Goal: Information Seeking & Learning: Check status

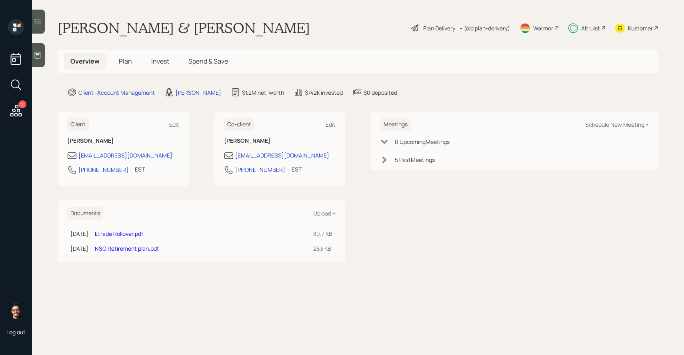
click at [170, 63] on h5 "Invest" at bounding box center [160, 61] width 31 height 17
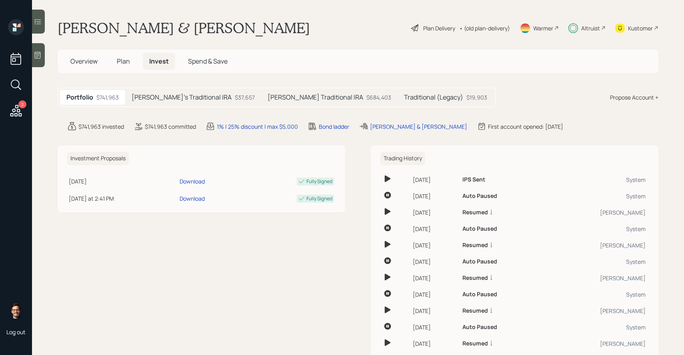
click at [164, 95] on h5 "Tami's Traditional IRA" at bounding box center [182, 98] width 100 height 8
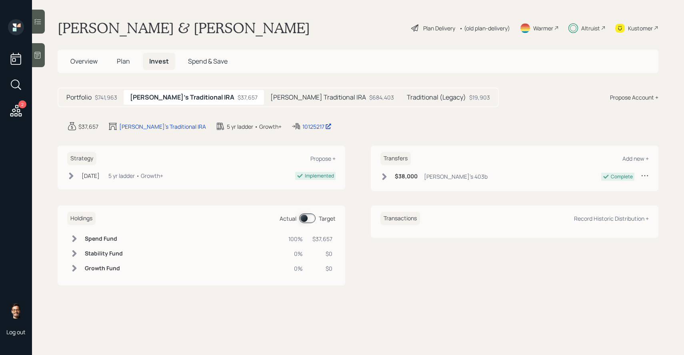
click at [271, 96] on h5 "Kerry's Traditional IRA" at bounding box center [319, 98] width 96 height 8
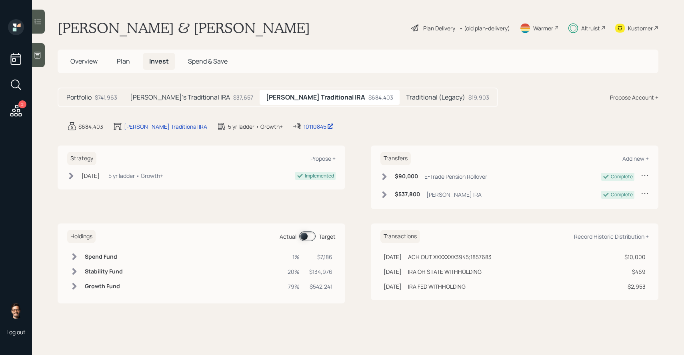
click at [194, 93] on div "Tami's Traditional IRA $37,657" at bounding box center [192, 97] width 136 height 15
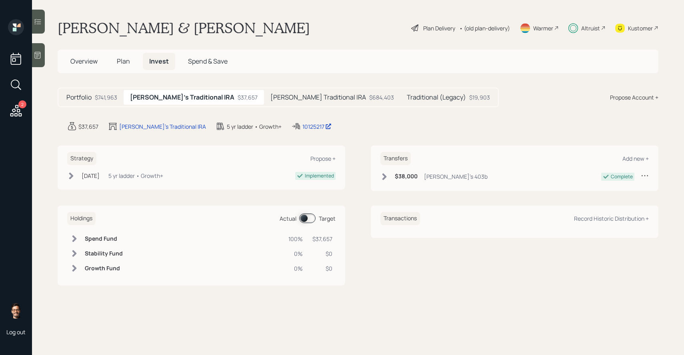
click at [271, 98] on h5 "Kerry's Traditional IRA" at bounding box center [319, 98] width 96 height 8
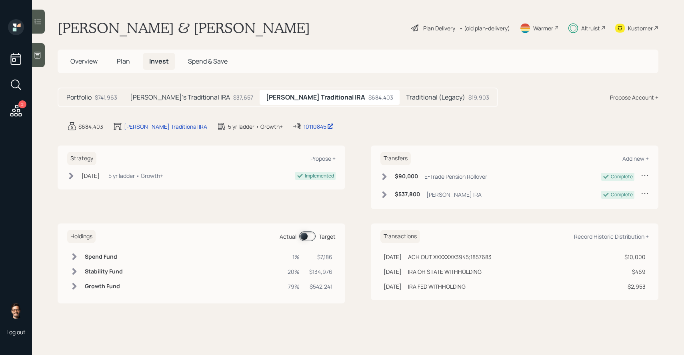
click at [311, 236] on span at bounding box center [307, 237] width 16 height 10
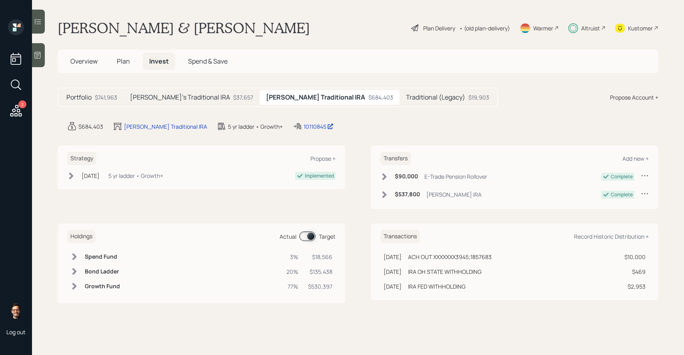
click at [38, 25] on icon at bounding box center [38, 22] width 8 height 8
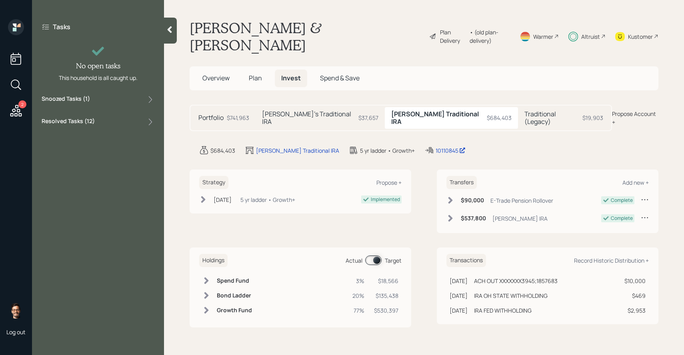
click at [95, 100] on div "Snoozed Tasks ( 1 )" at bounding box center [98, 100] width 113 height 10
click at [254, 74] on span "Plan" at bounding box center [255, 78] width 13 height 9
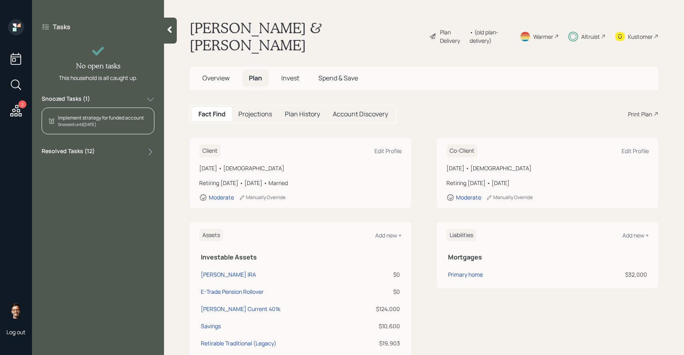
click at [285, 74] on span "Invest" at bounding box center [290, 78] width 18 height 9
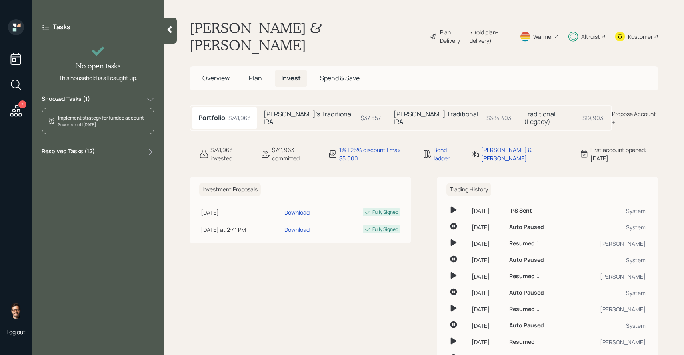
click at [279, 110] on h5 "Tami's Traditional IRA" at bounding box center [311, 117] width 94 height 15
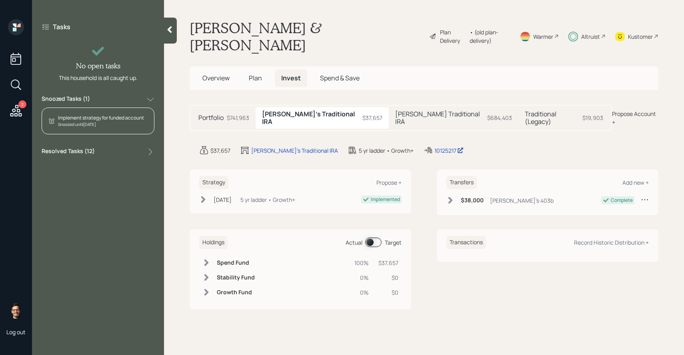
click at [207, 196] on icon at bounding box center [203, 200] width 8 height 8
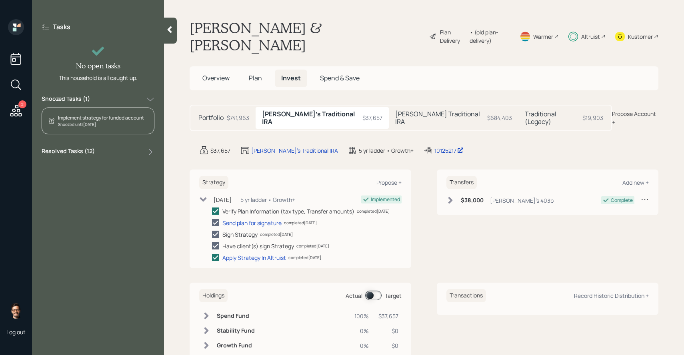
click at [207, 196] on icon at bounding box center [203, 200] width 8 height 8
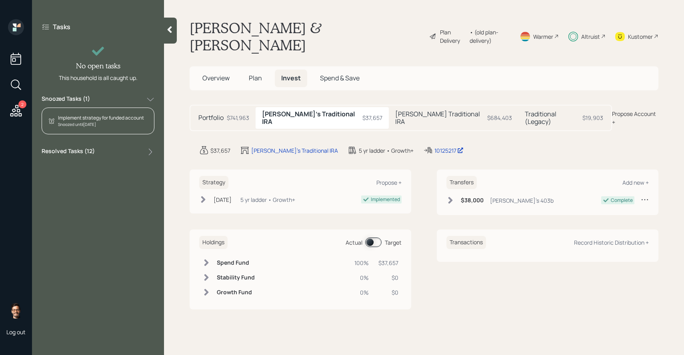
click at [395, 110] on h5 "Kerry's Traditional IRA" at bounding box center [439, 117] width 89 height 15
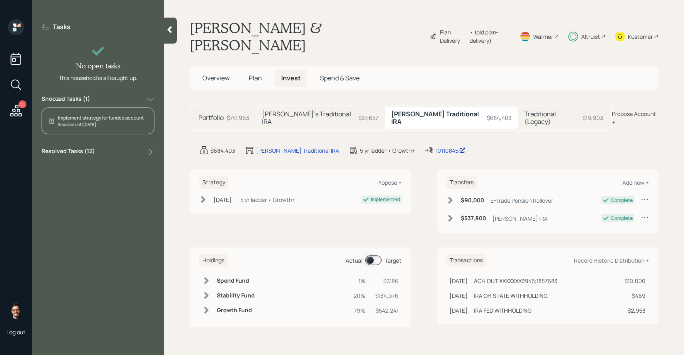
click at [525, 110] on h5 "Traditional (Legacy)" at bounding box center [552, 117] width 55 height 15
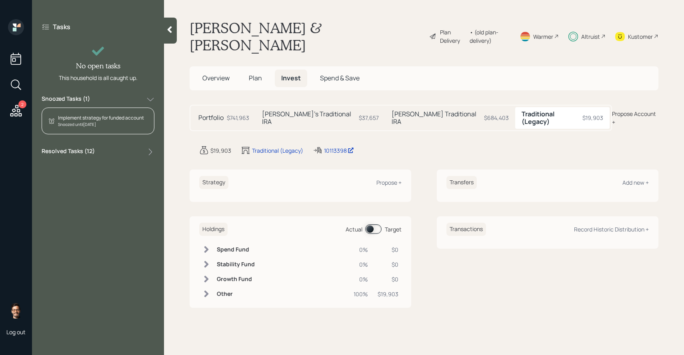
click at [484, 114] on div "$684,403" at bounding box center [496, 118] width 25 height 8
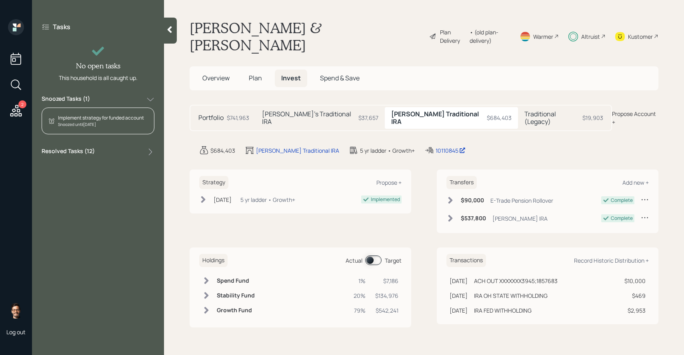
click at [122, 119] on div "Implement strategy for funded account" at bounding box center [101, 117] width 86 height 7
click at [124, 147] on div "Resolved Tasks ( 12 )" at bounding box center [98, 152] width 113 height 10
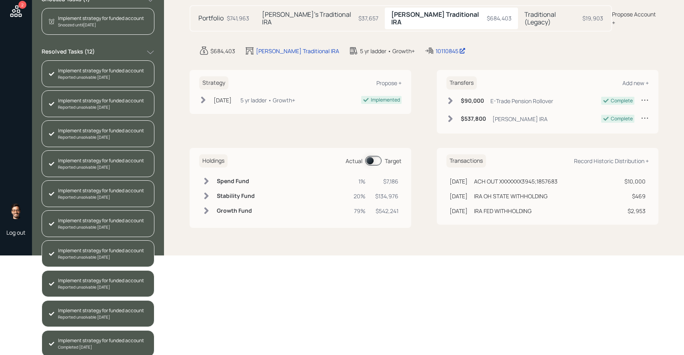
scroll to position [165, 0]
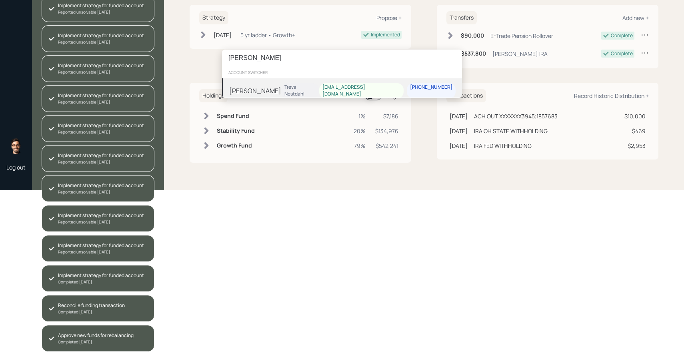
type input "ida mullins"
